Goal: Information Seeking & Learning: Understand process/instructions

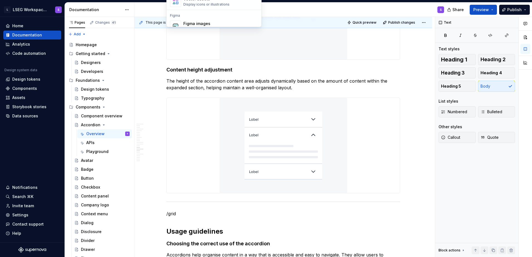
scroll to position [178, 0]
click at [266, 138] on img at bounding box center [284, 145] width 128 height 95
type textarea "*"
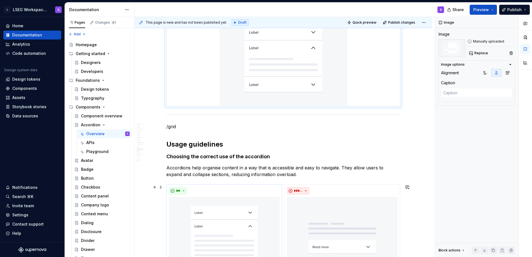
scroll to position [1988, 0]
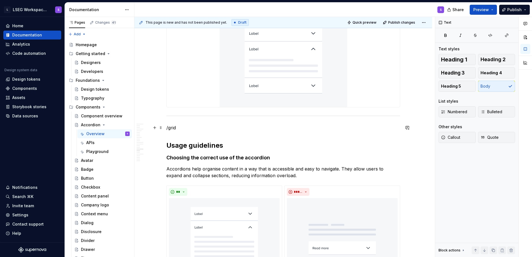
click at [219, 126] on p "/grid" at bounding box center [284, 127] width 234 height 7
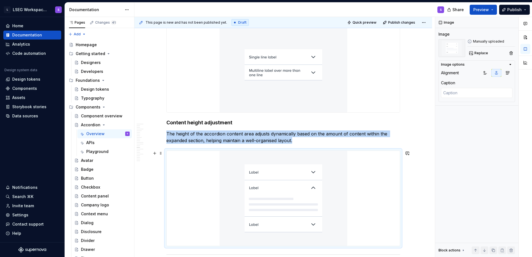
click at [229, 175] on img at bounding box center [284, 198] width 128 height 95
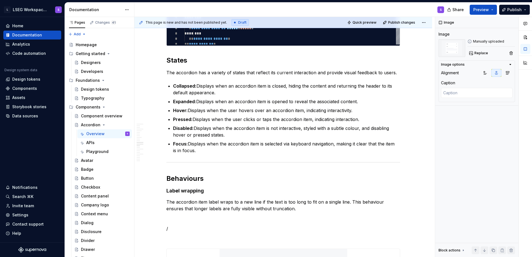
scroll to position [1659, 0]
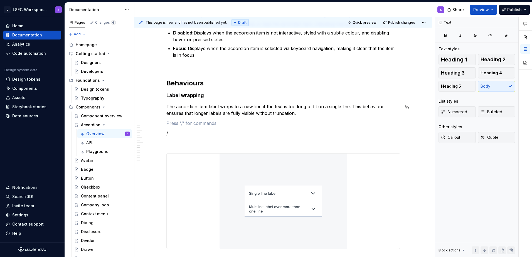
scroll to position [1713, 0]
click at [221, 136] on p "/" at bounding box center [284, 133] width 234 height 7
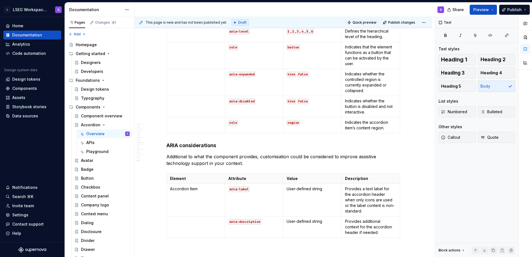
scroll to position [2704, 0]
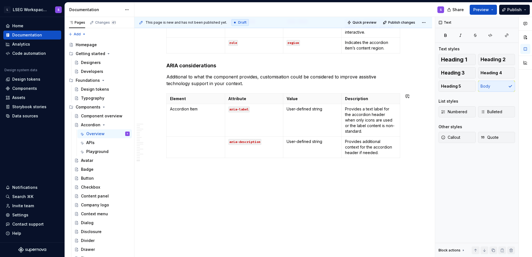
type textarea "*"
click at [177, 182] on html "L LSEG Workspace Design System S Home Documentation Analytics Code automation D…" at bounding box center [266, 128] width 532 height 257
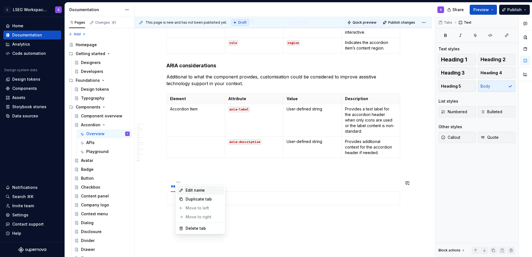
click at [209, 189] on div "Edit name" at bounding box center [204, 191] width 36 height 6
type input "******"
click at [178, 188] on div "******" at bounding box center [176, 187] width 11 height 6
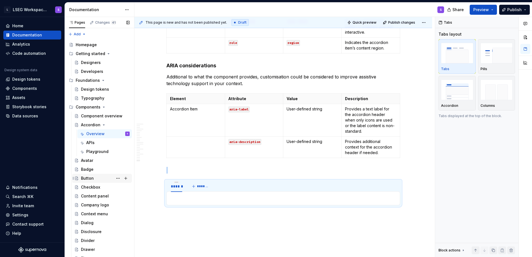
click at [99, 179] on div "Button" at bounding box center [105, 179] width 49 height 8
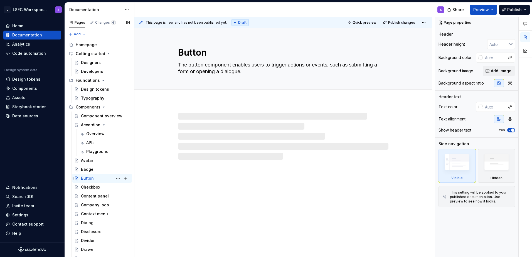
click at [86, 177] on div "Button" at bounding box center [87, 179] width 13 height 6
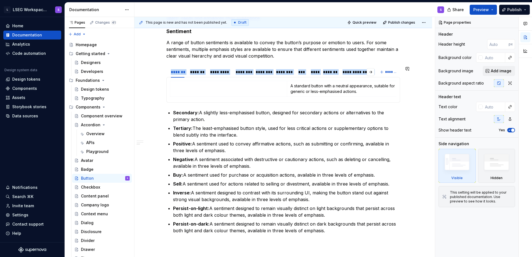
scroll to position [402, 0]
drag, startPoint x: 167, startPoint y: 71, endPoint x: 246, endPoint y: 105, distance: 86.5
click at [246, 103] on section "**********" at bounding box center [284, 84] width 234 height 37
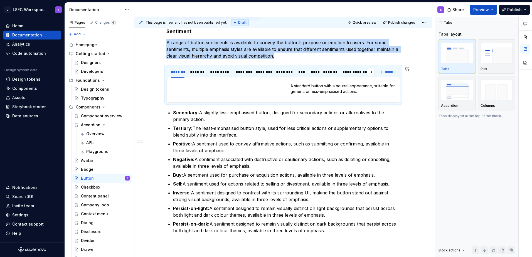
copy p "A range of button sentiments is available to convey the button’s purpose or emo…"
click at [93, 133] on div "Overview" at bounding box center [95, 134] width 18 height 6
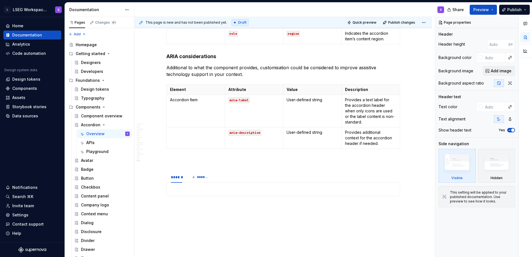
scroll to position [2740, 0]
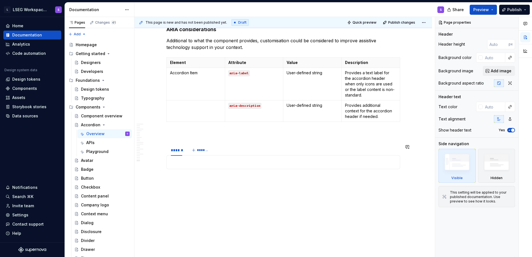
type textarea "*"
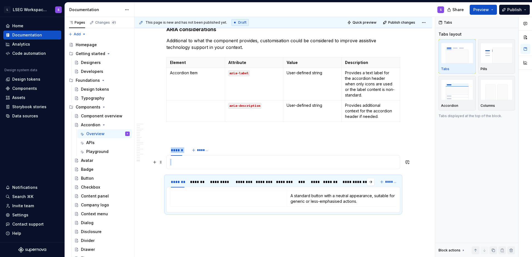
click at [220, 164] on p at bounding box center [283, 162] width 227 height 7
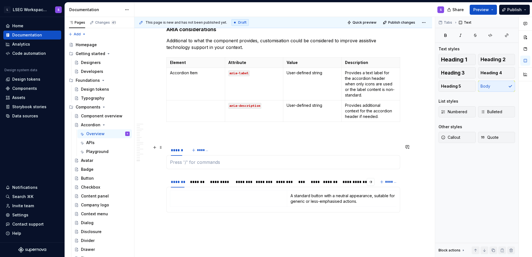
click at [264, 151] on div "****** *******" at bounding box center [284, 150] width 234 height 11
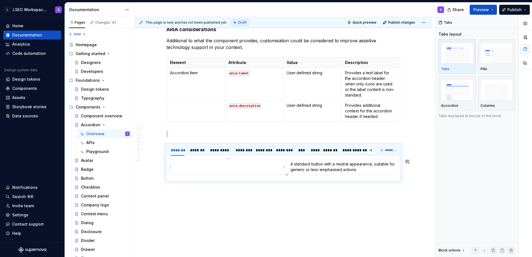
click at [263, 169] on td at bounding box center [228, 167] width 117 height 16
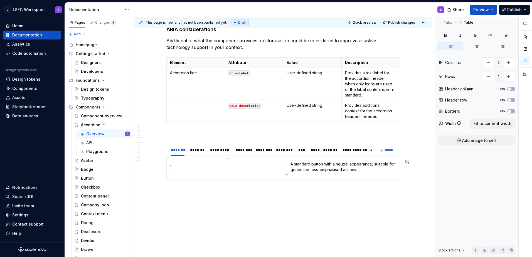
click at [226, 165] on p at bounding box center [229, 165] width 110 height 6
type textarea "*"
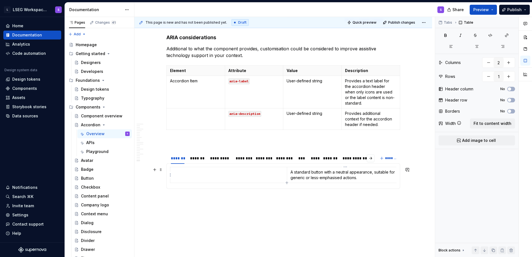
click at [311, 183] on td "A standard button with a neutral appearance, suitable for generic or less-empha…" at bounding box center [345, 175] width 117 height 16
click at [291, 165] on div "**********" at bounding box center [284, 176] width 234 height 26
click at [277, 179] on td at bounding box center [228, 175] width 117 height 16
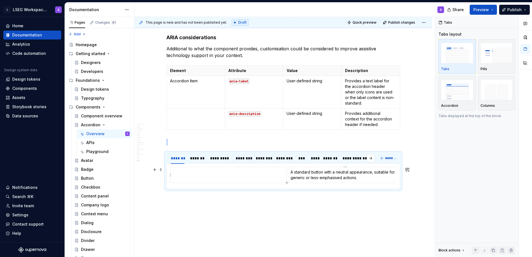
click at [374, 177] on p "A standard button with a neutral appearance, suitable for generic or less-empha…" at bounding box center [346, 175] width 110 height 11
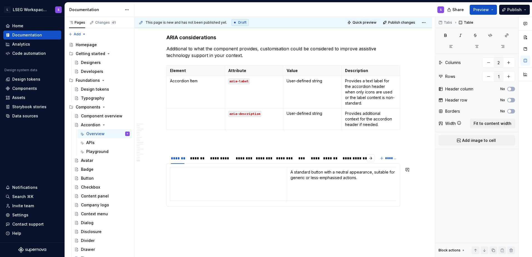
scroll to position [0, 7]
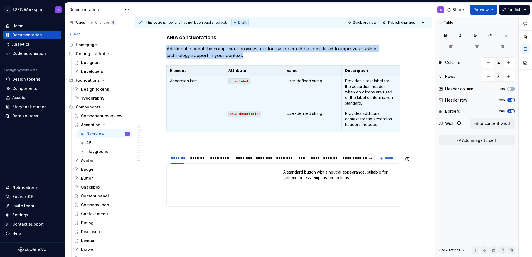
type input "2"
type input "1"
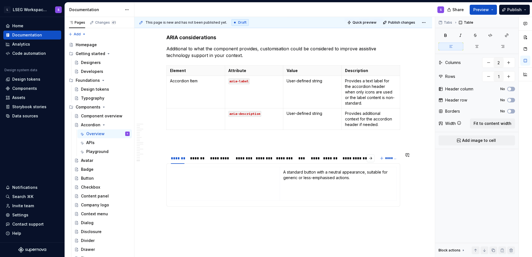
click at [371, 171] on div "**********" at bounding box center [284, 184] width 234 height 43
click at [364, 187] on p at bounding box center [338, 187] width 110 height 6
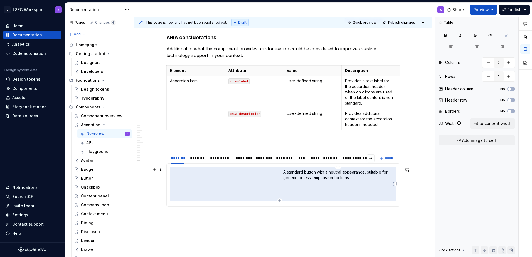
drag, startPoint x: 260, startPoint y: 186, endPoint x: 314, endPoint y: 186, distance: 54.0
click at [314, 186] on tr "A standard button with a neutral appearance, suitable for generic or less-empha…" at bounding box center [280, 184] width 234 height 34
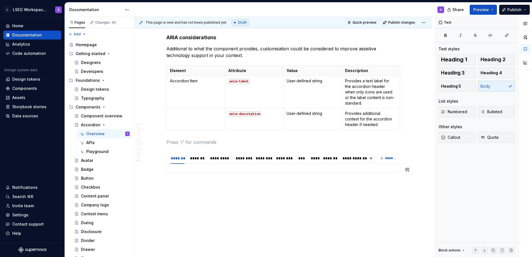
scroll to position [0, 0]
click at [306, 170] on div "**********" at bounding box center [284, 167] width 234 height 9
click at [299, 168] on div at bounding box center [283, 168] width 227 height 2
click at [290, 168] on div at bounding box center [283, 168] width 227 height 2
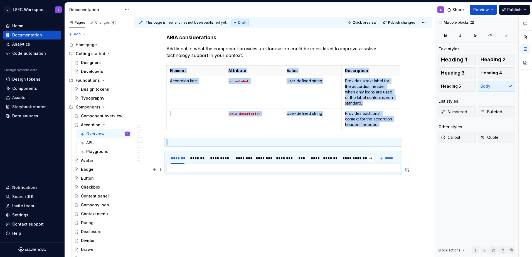
click at [290, 168] on body "L LSEG Workspace Design System S Home Documentation Analytics Code automation D…" at bounding box center [266, 128] width 532 height 257
click at [491, 36] on icon "button" at bounding box center [490, 35] width 3 height 3
click at [342, 166] on div "**********" at bounding box center [284, 167] width 234 height 9
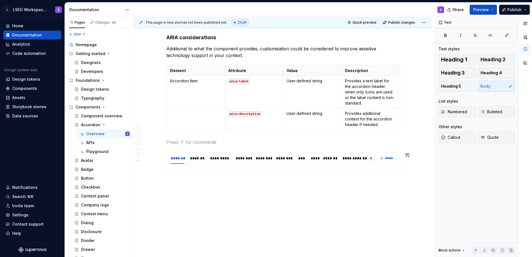
click at [342, 166] on div "**********" at bounding box center [284, 167] width 234 height 9
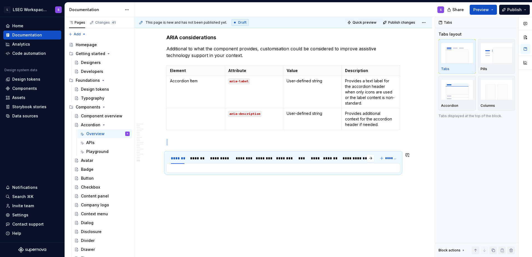
click at [341, 166] on div "**********" at bounding box center [284, 167] width 234 height 9
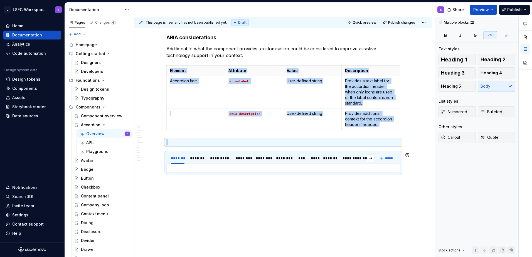
click at [341, 166] on body "L LSEG Workspace Design System S Home Documentation Analytics Code automation D…" at bounding box center [266, 128] width 532 height 257
click at [329, 169] on div "**********" at bounding box center [284, 167] width 234 height 9
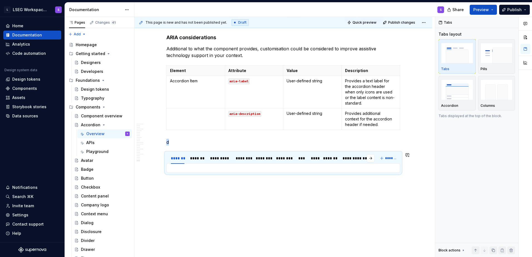
click at [329, 169] on div "**********" at bounding box center [284, 167] width 234 height 9
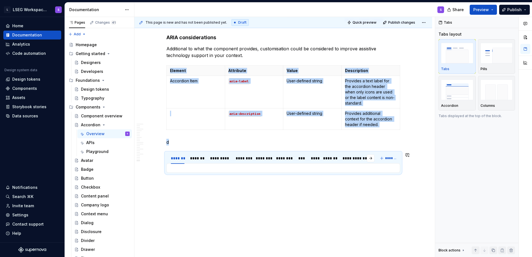
click at [329, 169] on body "L LSEG Workspace Design System S Home Documentation Analytics Code automation D…" at bounding box center [266, 128] width 532 height 257
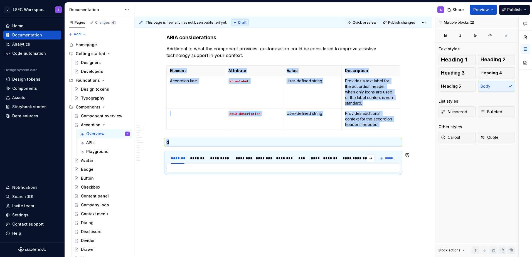
click at [326, 164] on div at bounding box center [326, 164] width 0 height 0
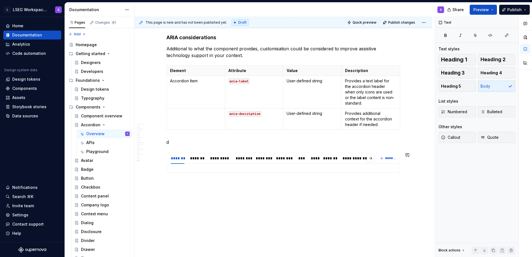
click at [329, 169] on div "**********" at bounding box center [284, 167] width 234 height 9
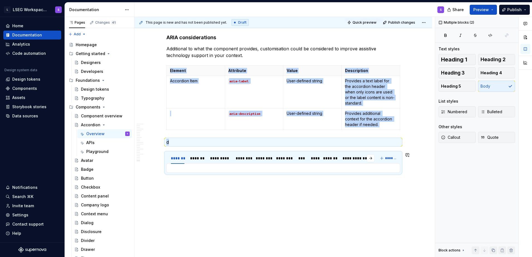
click at [329, 169] on body "L LSEG Workspace Design System S Home Documentation Analytics Code automation D…" at bounding box center [266, 128] width 532 height 257
click at [326, 164] on div at bounding box center [326, 164] width 0 height 0
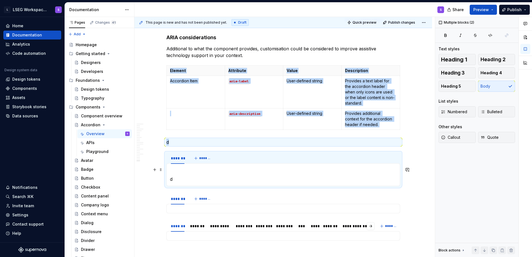
click at [328, 168] on div at bounding box center [283, 168] width 227 height 2
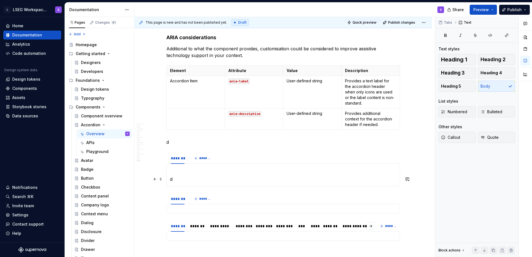
click at [309, 179] on p "d" at bounding box center [283, 179] width 227 height 7
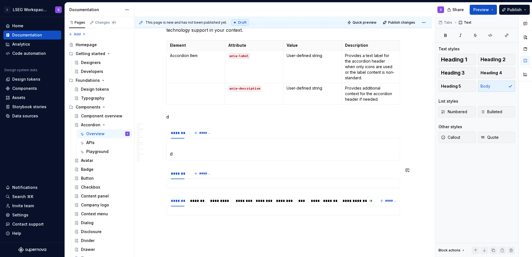
scroll to position [2758, 0]
click at [306, 161] on section "******* ******* d" at bounding box center [284, 144] width 234 height 34
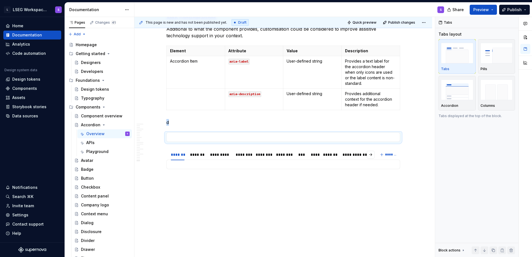
scroll to position [2752, 0]
click at [354, 140] on div at bounding box center [284, 137] width 234 height 9
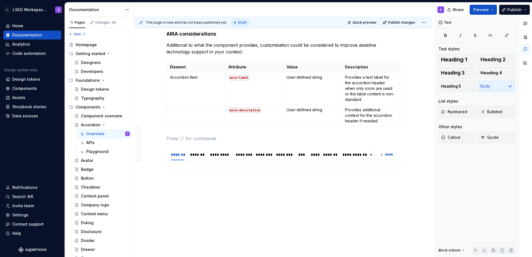
scroll to position [2723, 0]
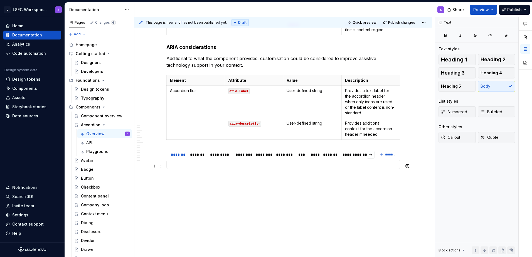
click at [349, 163] on div at bounding box center [283, 164] width 227 height 2
click at [351, 167] on div "**********" at bounding box center [284, 164] width 234 height 9
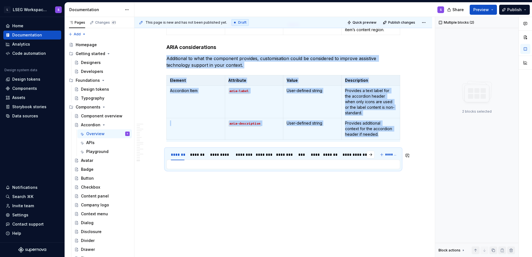
click at [351, 167] on body "L LSEG Workspace Design System S Home Documentation Analytics Code automation D…" at bounding box center [266, 128] width 532 height 257
click at [335, 169] on div "**********" at bounding box center [284, 164] width 234 height 9
click at [335, 170] on body "L LSEG Workspace Design System S Home Documentation Analytics Code automation D…" at bounding box center [266, 128] width 532 height 257
click at [323, 166] on div at bounding box center [283, 164] width 227 height 2
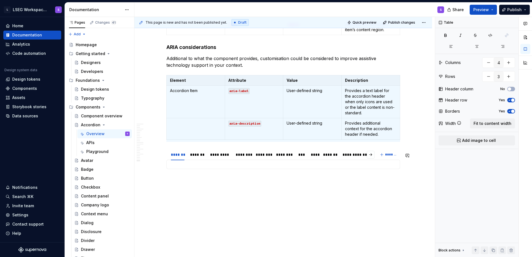
click at [312, 167] on div "**********" at bounding box center [284, 164] width 234 height 9
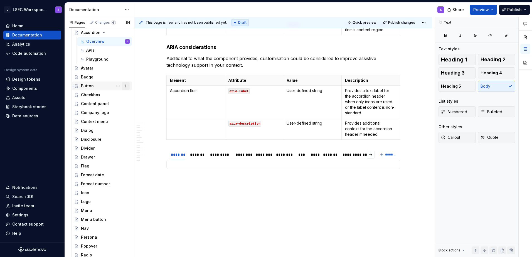
scroll to position [93, 0]
click at [254, 163] on div "**********" at bounding box center [284, 164] width 234 height 9
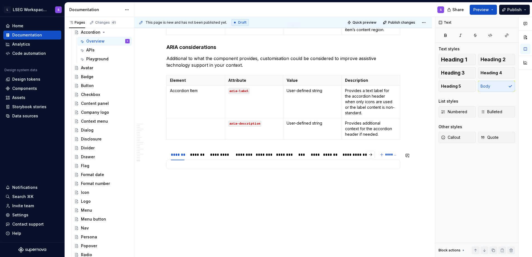
click at [254, 163] on body "L LSEG Workspace Design System S Home Documentation Analytics Code automation D…" at bounding box center [266, 128] width 532 height 257
click at [236, 165] on div at bounding box center [283, 164] width 227 height 2
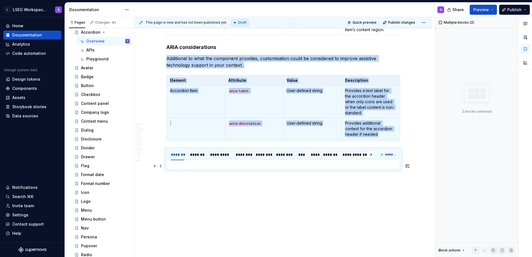
click at [236, 165] on body "L LSEG Workspace Design System S Home Documentation Analytics Code automation D…" at bounding box center [266, 128] width 532 height 257
click at [283, 166] on div at bounding box center [283, 164] width 227 height 2
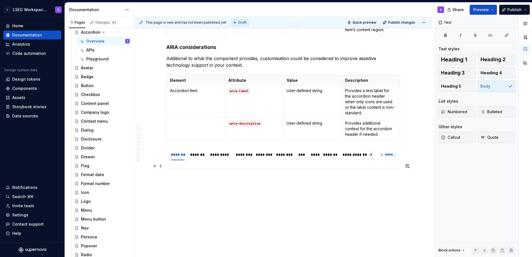
click at [304, 163] on div at bounding box center [283, 164] width 227 height 2
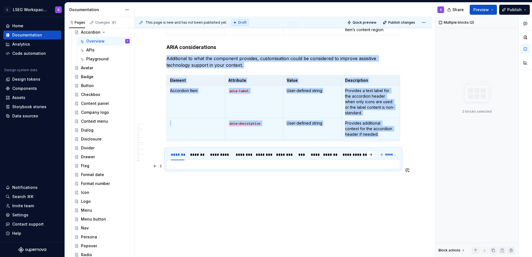
click at [304, 163] on body "L LSEG Workspace Design System S Home Documentation Analytics Code automation D…" at bounding box center [266, 128] width 532 height 257
click at [372, 169] on div "**********" at bounding box center [284, 164] width 234 height 9
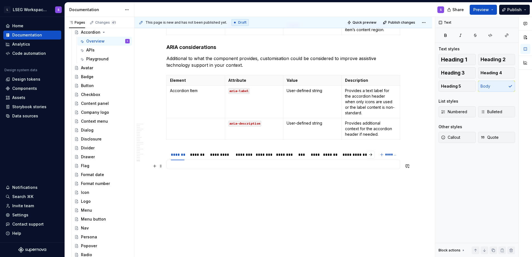
click at [258, 165] on div at bounding box center [283, 164] width 227 height 2
click at [322, 167] on div "**********" at bounding box center [284, 164] width 234 height 9
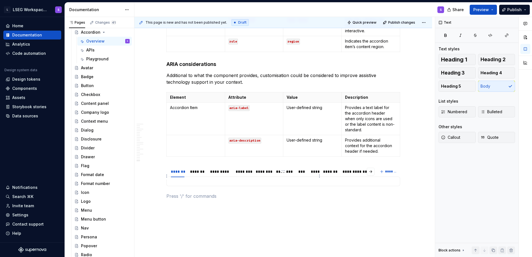
scroll to position [2732, 0]
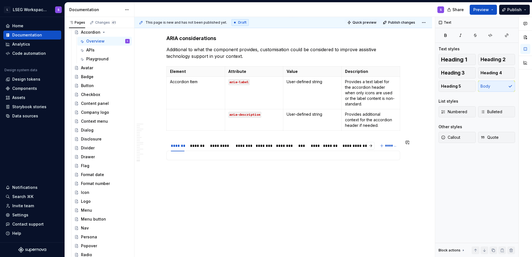
click at [244, 160] on div "**********" at bounding box center [284, 155] width 234 height 9
click at [169, 152] on div "**********" at bounding box center [284, 155] width 234 height 9
click at [189, 157] on div "**********" at bounding box center [284, 155] width 234 height 9
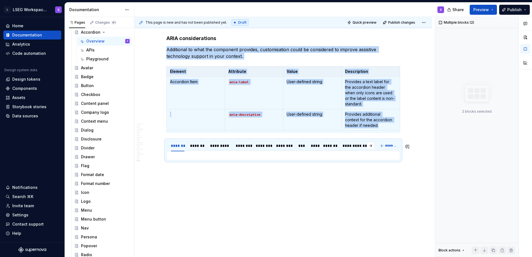
click at [189, 157] on div "**********" at bounding box center [284, 155] width 234 height 9
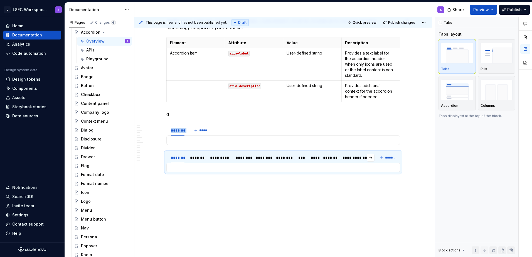
scroll to position [2763, 0]
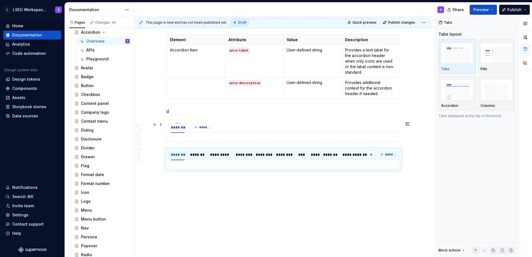
click at [182, 125] on div "*******" at bounding box center [178, 128] width 14 height 6
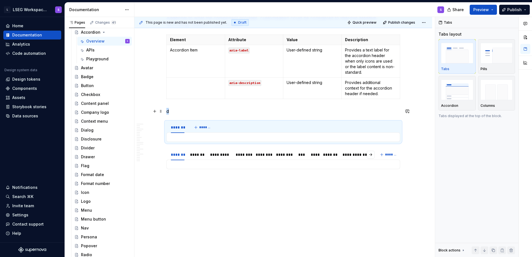
click at [174, 111] on p "d" at bounding box center [284, 111] width 234 height 7
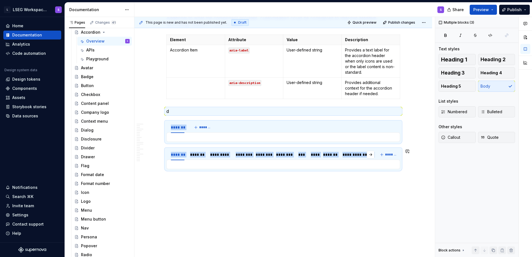
drag, startPoint x: 168, startPoint y: 111, endPoint x: 211, endPoint y: 163, distance: 67.6
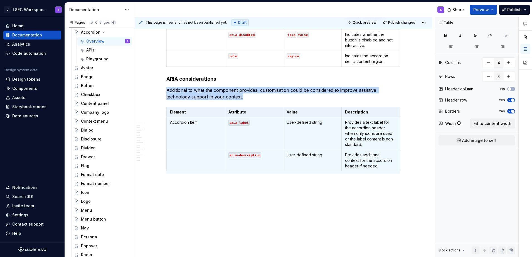
scroll to position [2695, 0]
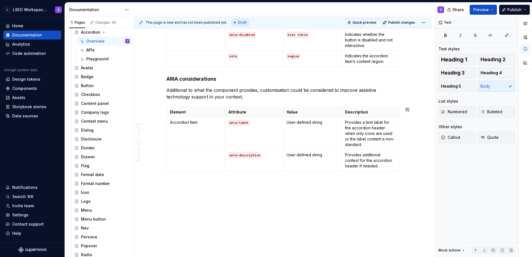
scroll to position [2691, 0]
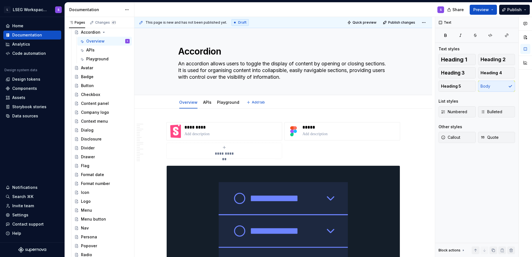
scroll to position [0, 0]
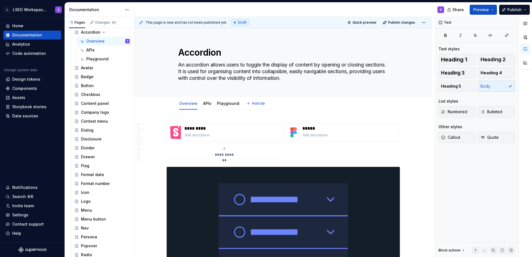
type textarea "*"
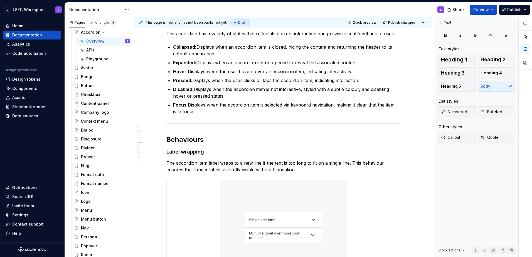
scroll to position [1659, 0]
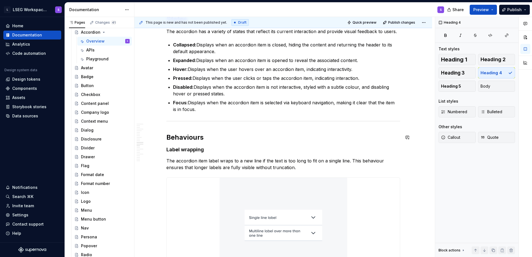
click at [188, 140] on h2 "Behaviours" at bounding box center [284, 137] width 234 height 9
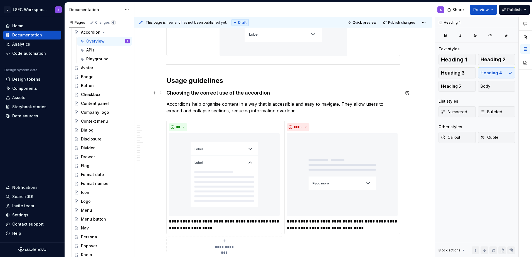
click at [222, 94] on h4 "Choosing the correct use of the accordion" at bounding box center [284, 93] width 234 height 7
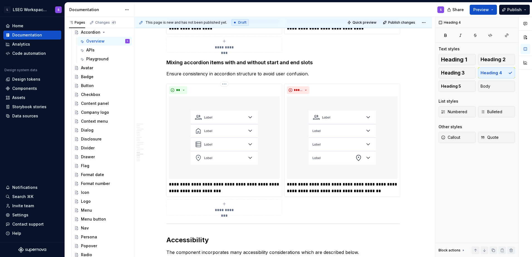
scroll to position [2228, 0]
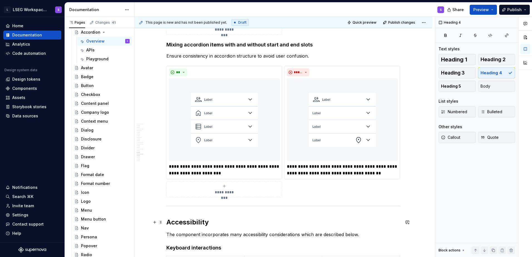
click at [212, 220] on h2 "Accessibility" at bounding box center [284, 222] width 234 height 9
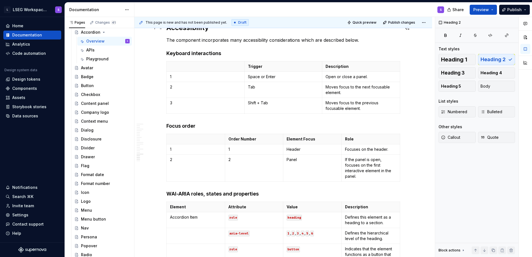
scroll to position [2422, 0]
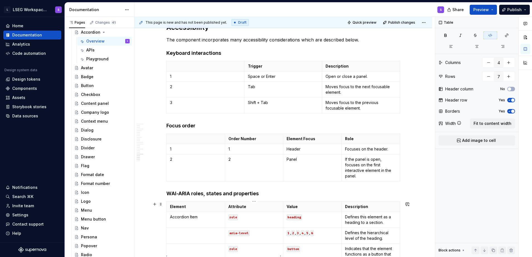
click at [233, 257] on html "L LSEG Workspace Design System S Home Documentation Analytics Code automation D…" at bounding box center [266, 128] width 532 height 257
click at [270, 227] on td "role" at bounding box center [254, 220] width 58 height 16
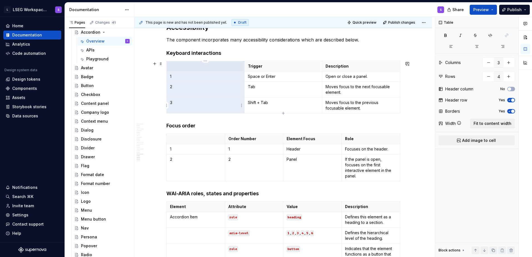
drag, startPoint x: 206, startPoint y: 66, endPoint x: 207, endPoint y: 109, distance: 43.4
click at [207, 109] on tbody "Trigger Description 1 Space or Enter Open or close a panel. 2 Tab Moves focus t…" at bounding box center [284, 87] width 234 height 52
click at [204, 59] on html "L LSEG Workspace Design System S Home Documentation Analytics Code automation D…" at bounding box center [266, 128] width 532 height 257
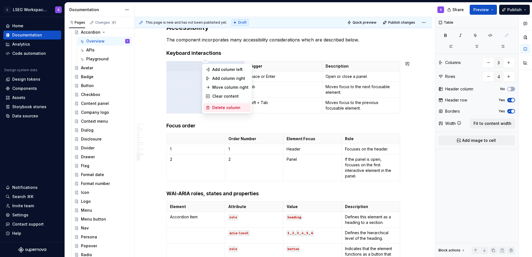
click at [217, 106] on div "Delete column" at bounding box center [230, 108] width 36 height 6
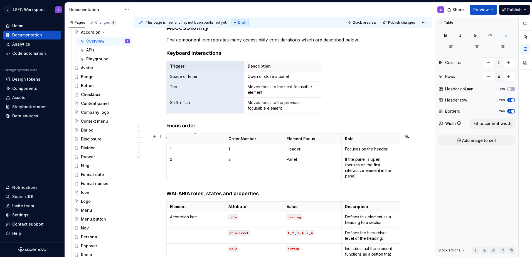
type input "4"
type input "3"
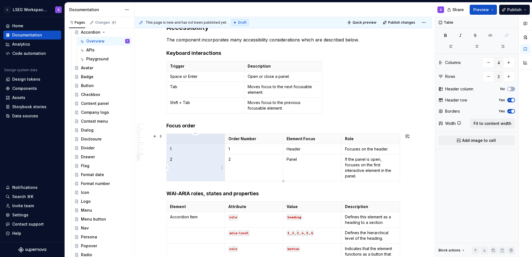
drag, startPoint x: 192, startPoint y: 143, endPoint x: 195, endPoint y: 168, distance: 24.9
click at [195, 168] on tbody "Order Number Element Focus Role 1 1 Header Focuses on the header. 2 2 Panel If …" at bounding box center [284, 158] width 234 height 48
click at [197, 135] on html "L LSEG Workspace Design System S Home Documentation Analytics Code automation D…" at bounding box center [266, 128] width 532 height 257
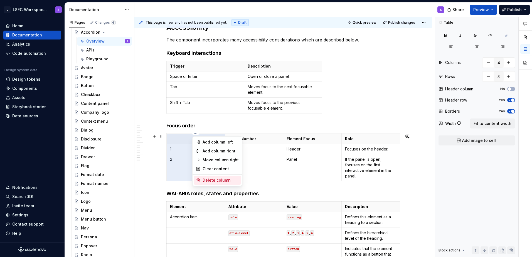
click at [211, 178] on div "Delete column" at bounding box center [221, 181] width 36 height 6
type input "3"
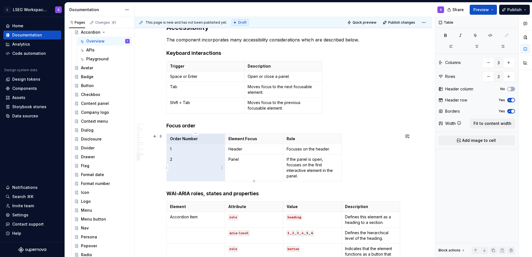
click at [217, 172] on td "2" at bounding box center [196, 167] width 58 height 27
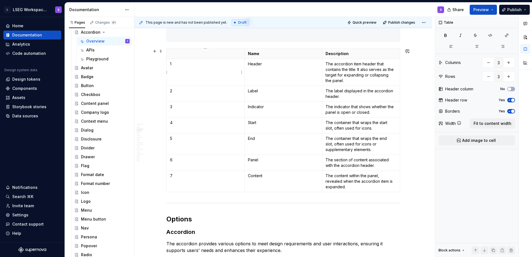
scroll to position [601, 0]
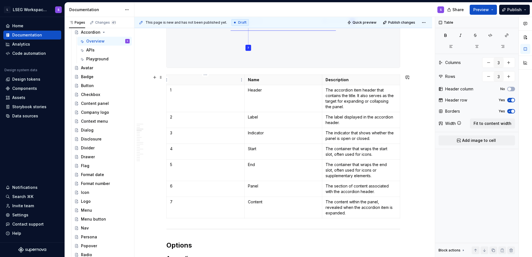
type input "8"
click at [202, 78] on p at bounding box center [205, 80] width 71 height 6
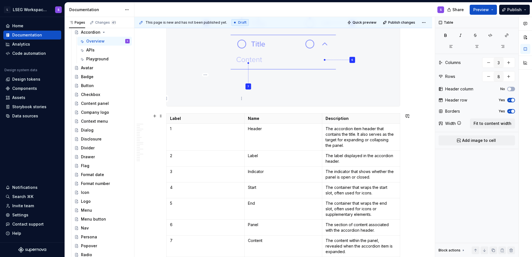
scroll to position [564, 0]
click at [400, 183] on icon "button" at bounding box center [400, 184] width 4 height 4
type input "4"
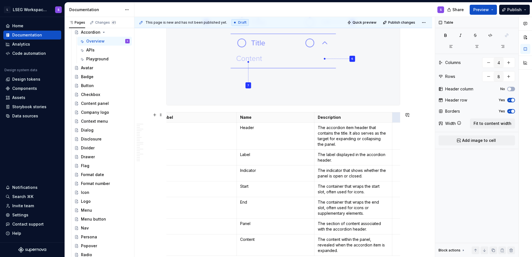
click at [396, 119] on p at bounding box center [397, 118] width 3 height 6
click at [479, 126] on span "Fit to content width" at bounding box center [493, 124] width 38 height 6
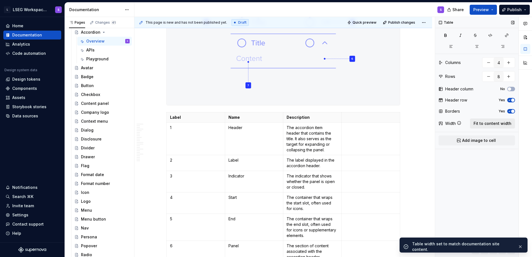
scroll to position [0, 0]
click at [349, 118] on p at bounding box center [371, 118] width 52 height 6
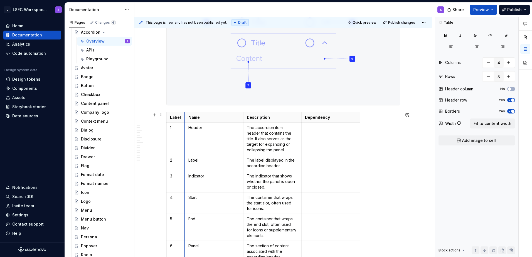
drag, startPoint x: 224, startPoint y: 123, endPoint x: 184, endPoint y: 121, distance: 40.4
click at [285, 162] on p "The label displayed in the accordion header." at bounding box center [273, 163] width 52 height 11
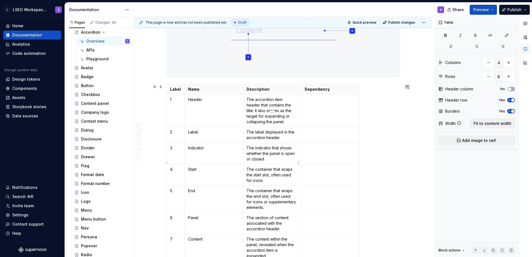
scroll to position [592, 0]
click at [173, 88] on p "Label" at bounding box center [175, 89] width 11 height 6
click at [482, 123] on span "Fit to content width" at bounding box center [493, 124] width 38 height 6
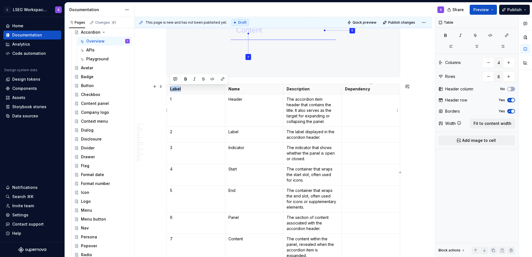
type textarea "*"
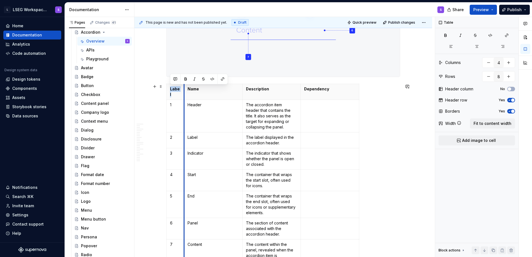
drag, startPoint x: 226, startPoint y: 89, endPoint x: 185, endPoint y: 89, distance: 41.2
click at [185, 89] on th "Name" at bounding box center [213, 92] width 58 height 16
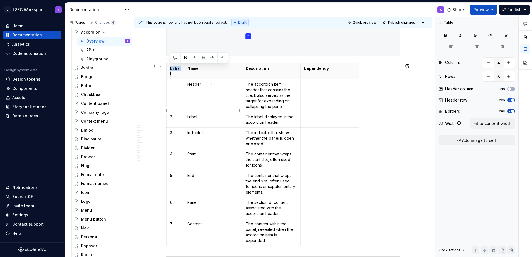
scroll to position [613, 0]
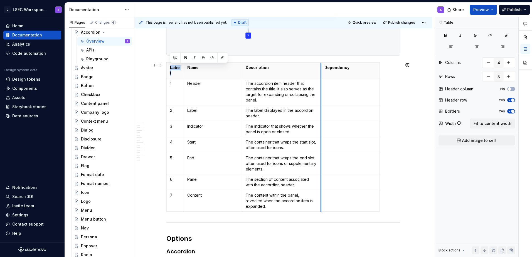
drag, startPoint x: 300, startPoint y: 67, endPoint x: 321, endPoint y: 69, distance: 20.7
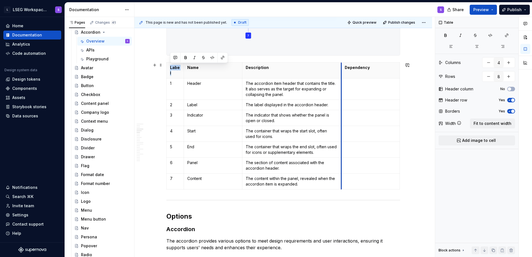
drag, startPoint x: 321, startPoint y: 69, endPoint x: 341, endPoint y: 71, distance: 20.5
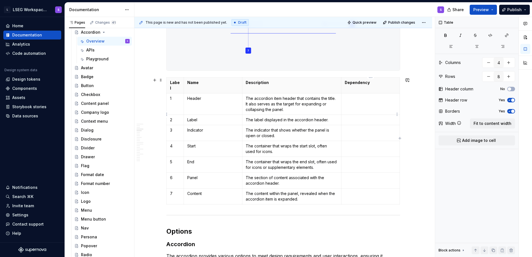
click at [376, 117] on p at bounding box center [371, 120] width 52 height 6
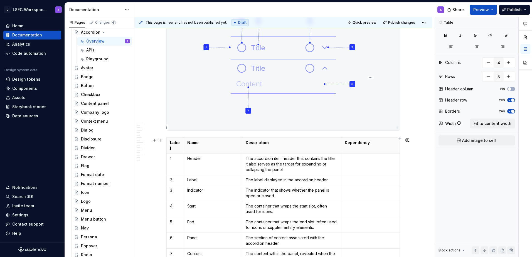
scroll to position [539, 0]
click at [357, 165] on td at bounding box center [371, 163] width 58 height 21
click at [351, 203] on p at bounding box center [371, 206] width 52 height 6
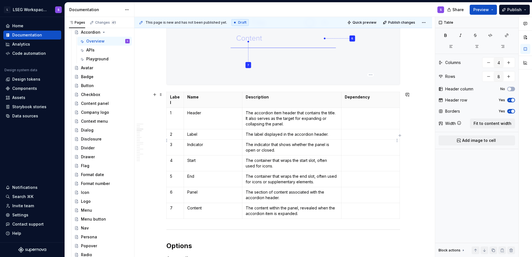
scroll to position [584, 0]
click at [267, 163] on p "The container that wraps the start slot, often used for icons." at bounding box center [292, 163] width 92 height 11
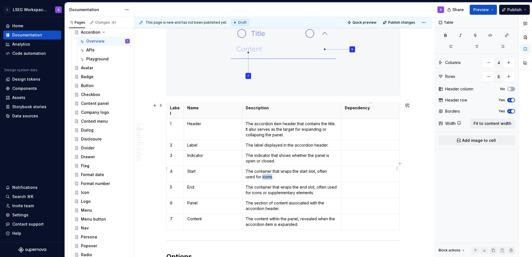
click at [352, 173] on td at bounding box center [371, 175] width 58 height 16
click at [263, 171] on p "The container that wraps the start slot, often used for icons." at bounding box center [292, 174] width 92 height 11
click at [312, 160] on button "button" at bounding box center [315, 162] width 8 height 8
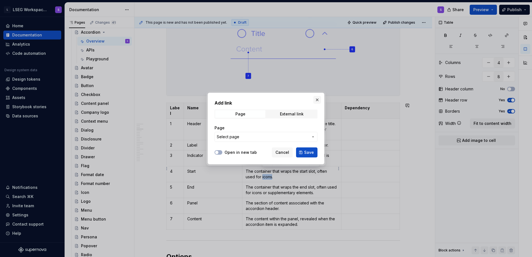
click at [316, 101] on button "button" at bounding box center [318, 100] width 8 height 8
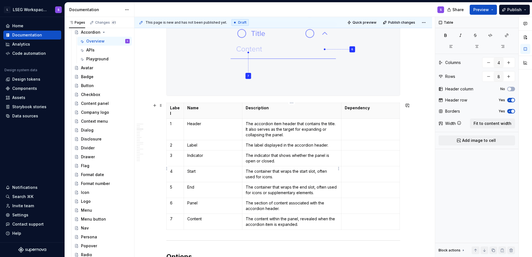
click at [304, 169] on p "The container that wraps the start slot, often used for icons." at bounding box center [292, 174] width 92 height 11
click at [358, 185] on p at bounding box center [371, 188] width 52 height 6
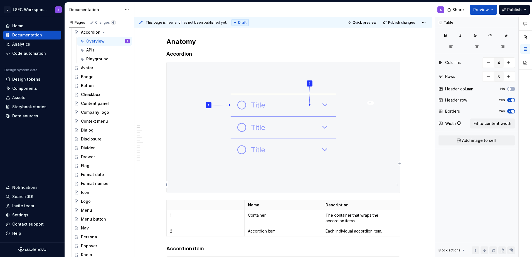
scroll to position [281, 0]
type input "3"
click at [207, 206] on p at bounding box center [205, 205] width 71 height 6
click at [400, 218] on icon "button" at bounding box center [400, 218] width 3 height 3
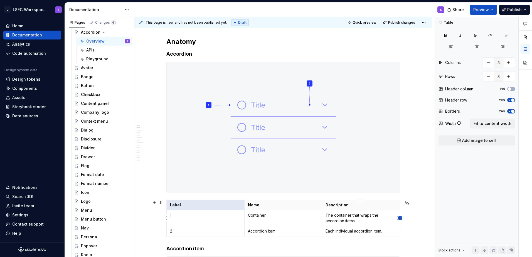
type input "4"
click at [476, 126] on button "Fit to content width" at bounding box center [492, 124] width 45 height 10
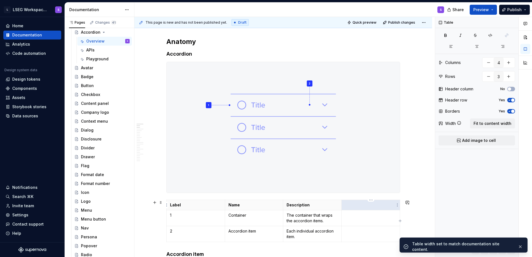
click at [346, 209] on th at bounding box center [371, 205] width 58 height 10
click at [355, 205] on p at bounding box center [371, 205] width 52 height 6
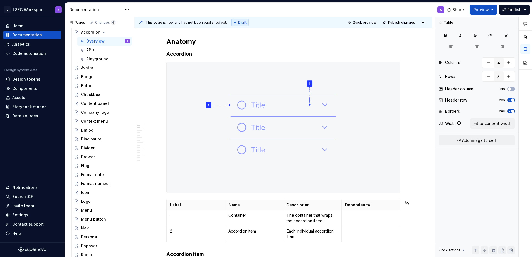
click at [374, 218] on p at bounding box center [371, 216] width 52 height 6
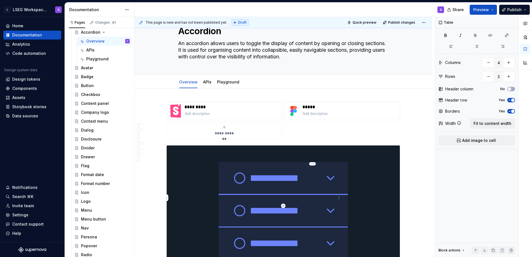
scroll to position [22, 0]
type textarea "*"
